Goal: Transaction & Acquisition: Subscribe to service/newsletter

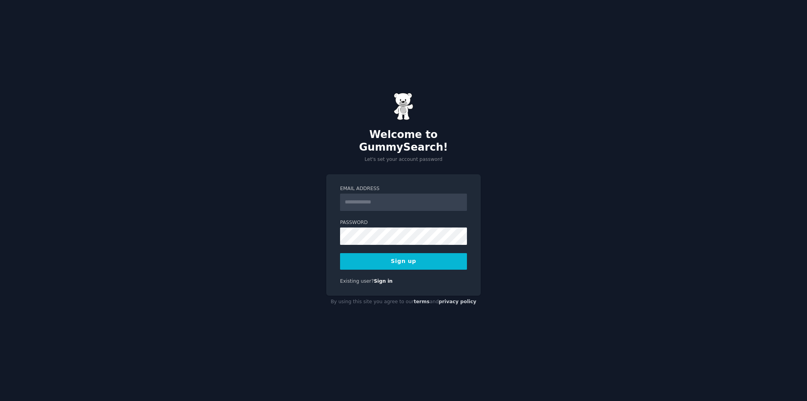
click at [393, 193] on input "Email Address" at bounding box center [403, 201] width 127 height 17
click at [398, 193] on input "Email Address" at bounding box center [403, 201] width 127 height 17
type input "**********"
click at [368, 258] on button "Sign up" at bounding box center [403, 261] width 127 height 17
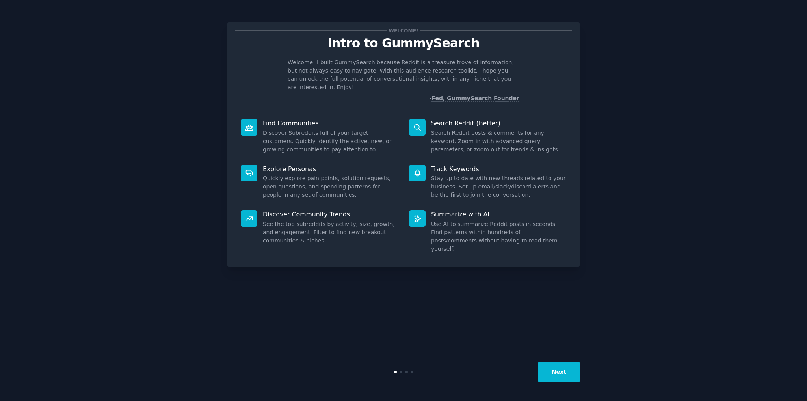
click at [634, 162] on div "Welcome! Intro to GummySearch Welcome! I built GummySearch because Reddit is a …" at bounding box center [403, 200] width 785 height 379
click at [417, 169] on icon at bounding box center [417, 173] width 8 height 8
click at [444, 165] on p "Track Keywords" at bounding box center [498, 169] width 135 height 8
click at [550, 363] on button "Next" at bounding box center [559, 371] width 42 height 19
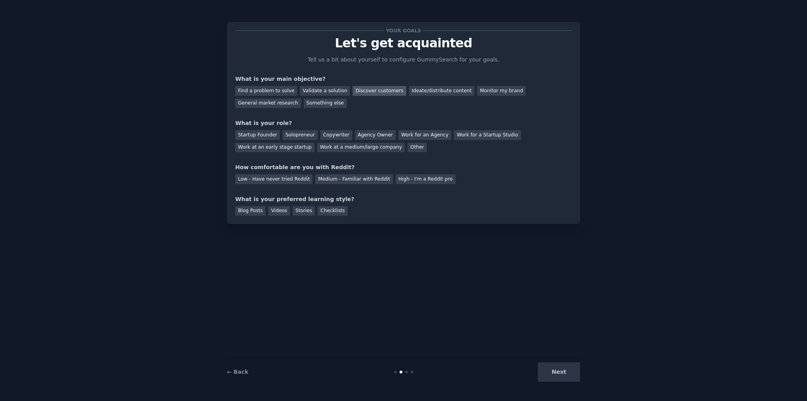
click at [375, 91] on div "Discover customers" at bounding box center [379, 91] width 53 height 10
click at [266, 136] on div "Startup Founder" at bounding box center [257, 135] width 45 height 10
click at [360, 182] on div "Medium - Familiar with Reddit" at bounding box center [353, 179] width 77 height 10
click at [320, 212] on div "Checklists" at bounding box center [333, 211] width 30 height 10
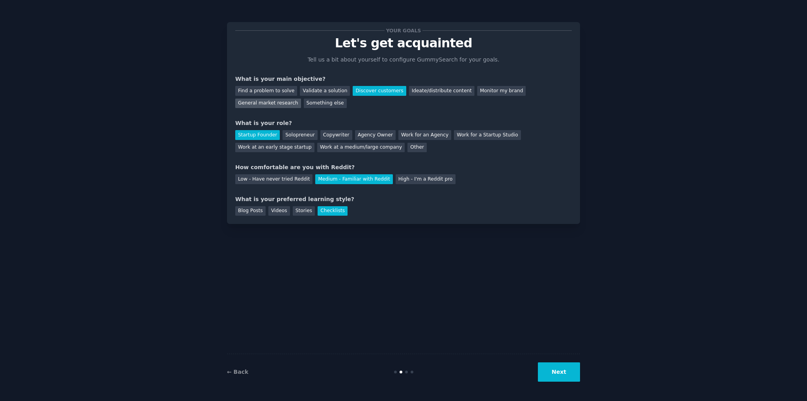
click at [301, 98] on div "General market research" at bounding box center [268, 103] width 66 height 10
click at [563, 374] on button "Next" at bounding box center [559, 371] width 42 height 19
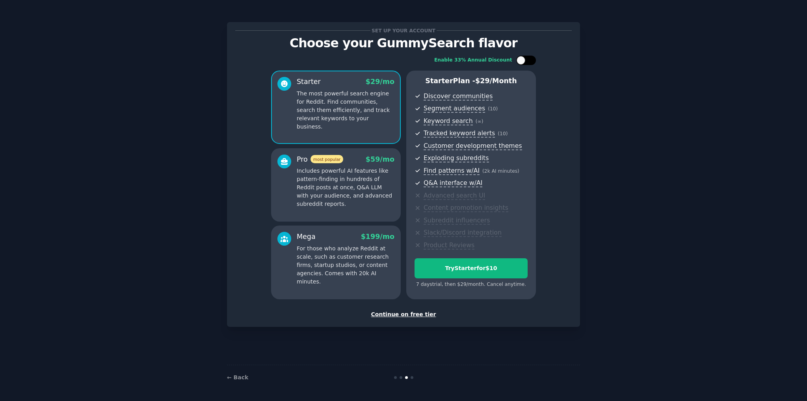
click at [530, 58] on div at bounding box center [530, 60] width 4 height 4
click at [530, 58] on div at bounding box center [531, 60] width 9 height 9
checkbox input "false"
